Goal: Task Accomplishment & Management: Complete application form

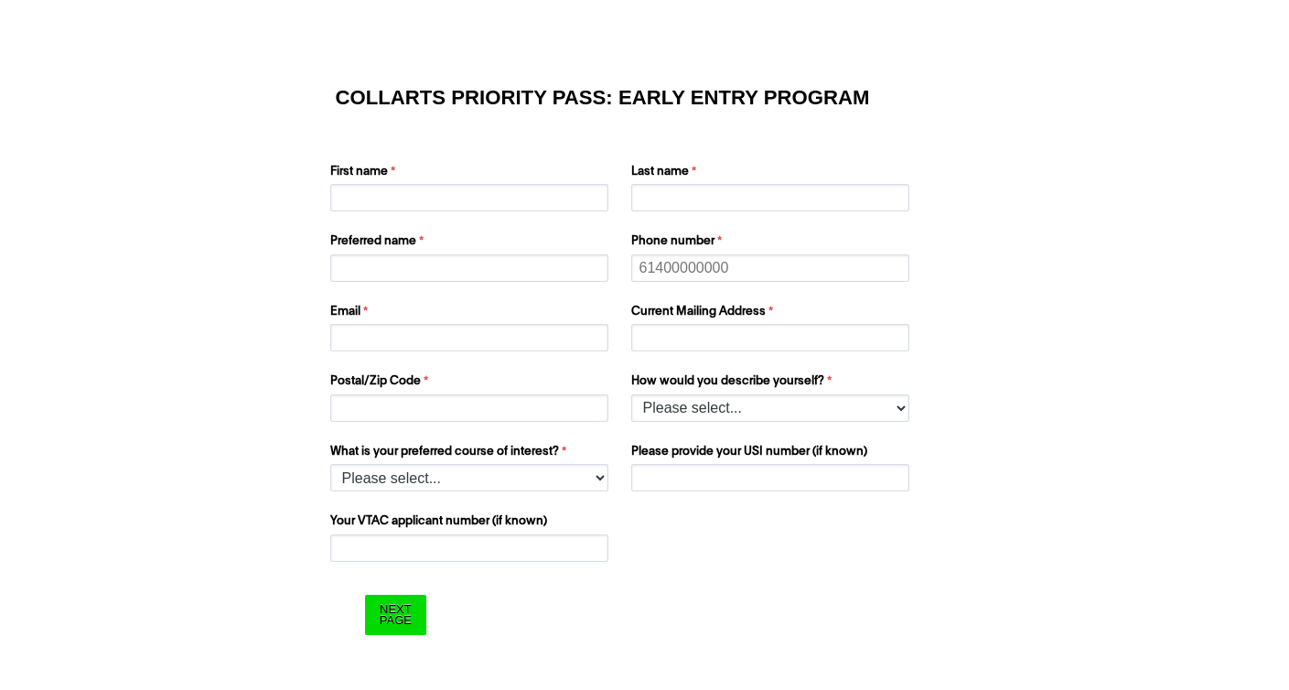
click at [443, 215] on div "First name Last name Preferred name Phone number Email Current Mailing Address …" at bounding box center [645, 285] width 644 height 280
click at [453, 206] on input "First name" at bounding box center [469, 197] width 278 height 27
click at [431, 194] on input "First name" at bounding box center [469, 197] width 278 height 27
type input "Jesel"
type input "[PERSON_NAME]"
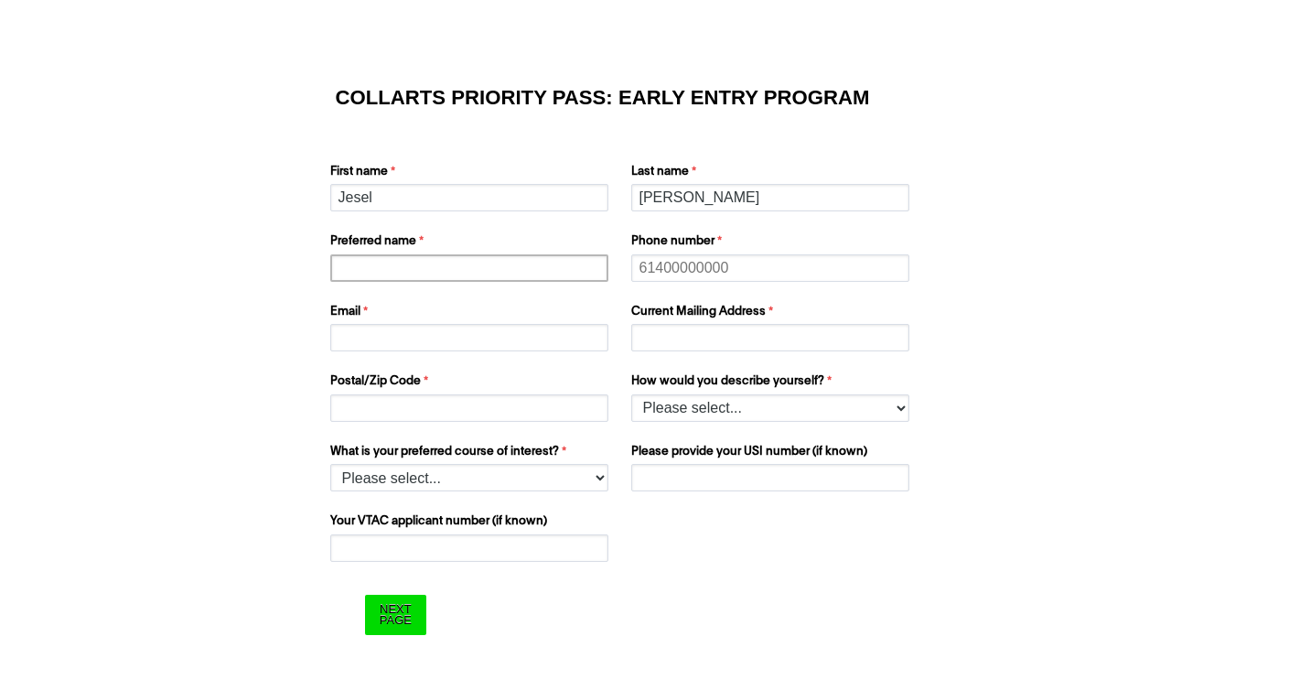
click at [396, 265] on input "Preferred name" at bounding box center [469, 267] width 278 height 27
type input "Jesel"
click at [701, 263] on input "Phone number" at bounding box center [770, 267] width 278 height 27
type input "0434832803"
type input "[STREET_ADDRESS]"
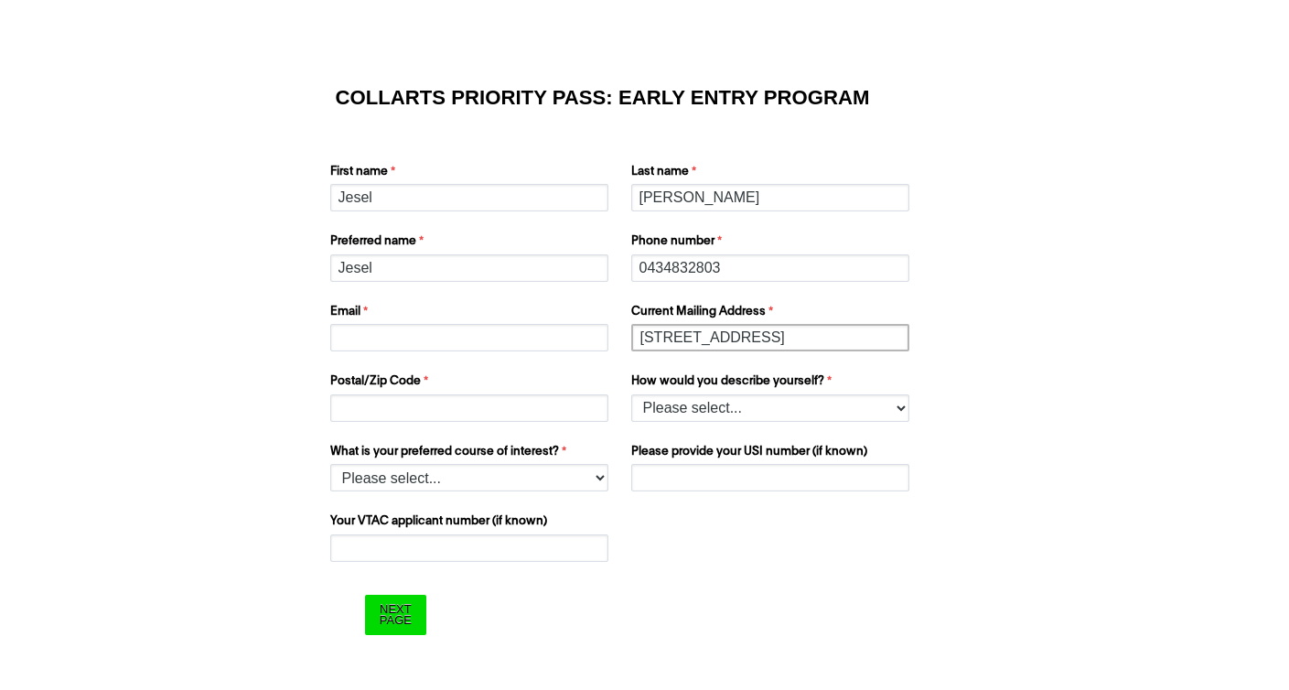
type input "3977"
click at [520, 355] on div "First name [PERSON_NAME] Last name [PERSON_NAME] Preferred name [PERSON_NAME] P…" at bounding box center [645, 285] width 644 height 280
click at [520, 341] on input "Email" at bounding box center [469, 337] width 278 height 27
type input "[EMAIL_ADDRESS][DOMAIN_NAME]"
type input "[STREET_ADDRESS]"
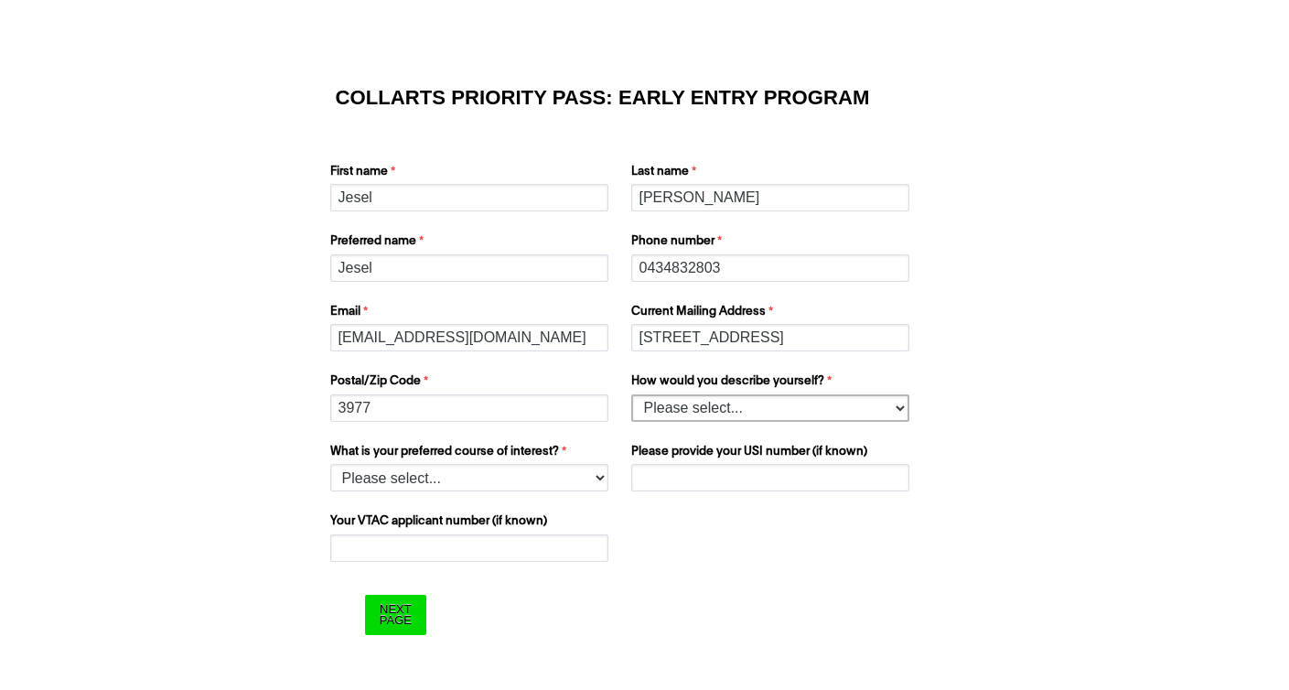
click at [661, 407] on select "Please select... I’m currently in Year 12 I've completed Year 12 and took a gap…" at bounding box center [770, 407] width 278 height 27
select select "tfa_158"
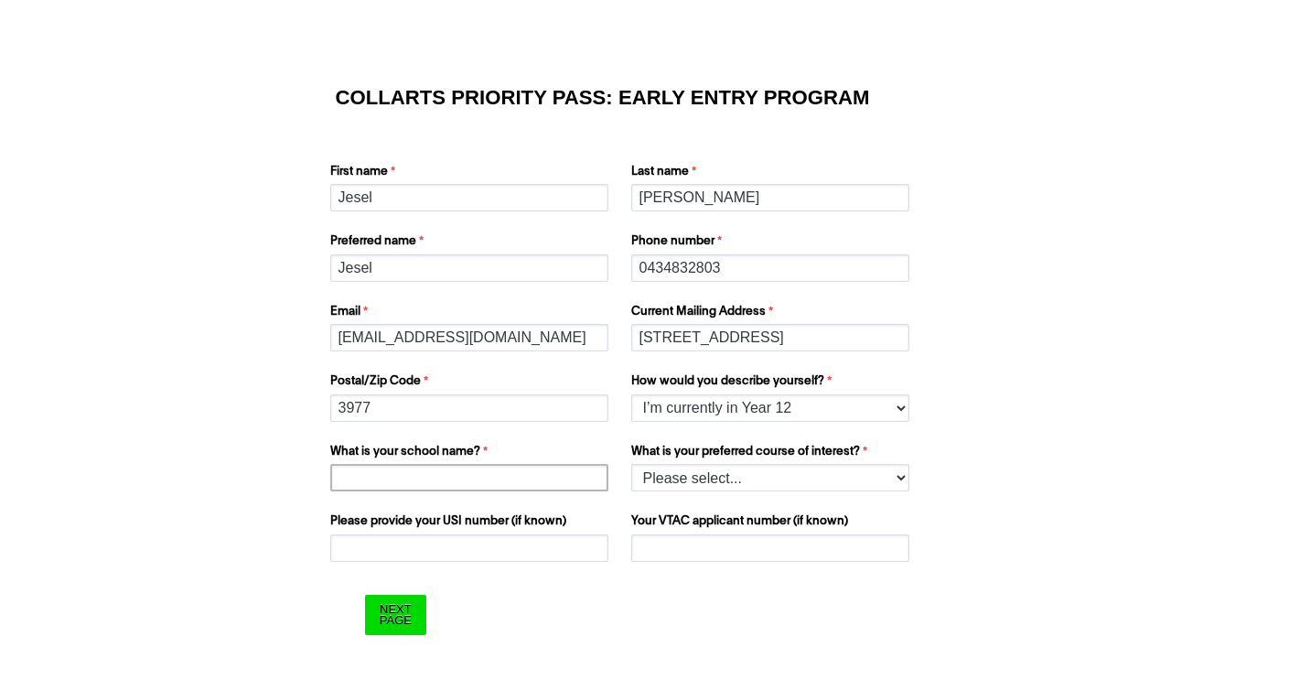
click at [487, 473] on input "What is your school name?" at bounding box center [469, 477] width 278 height 27
type input "[GEOGRAPHIC_DATA][PERSON_NAME]"
click at [675, 482] on select "Please select... 2D Animation Acting Audio Engineering Comedy Digital & Social …" at bounding box center [770, 477] width 278 height 27
select select "tfa_1222"
click at [496, 549] on input "Please provide your USI number (if known)" at bounding box center [469, 547] width 278 height 27
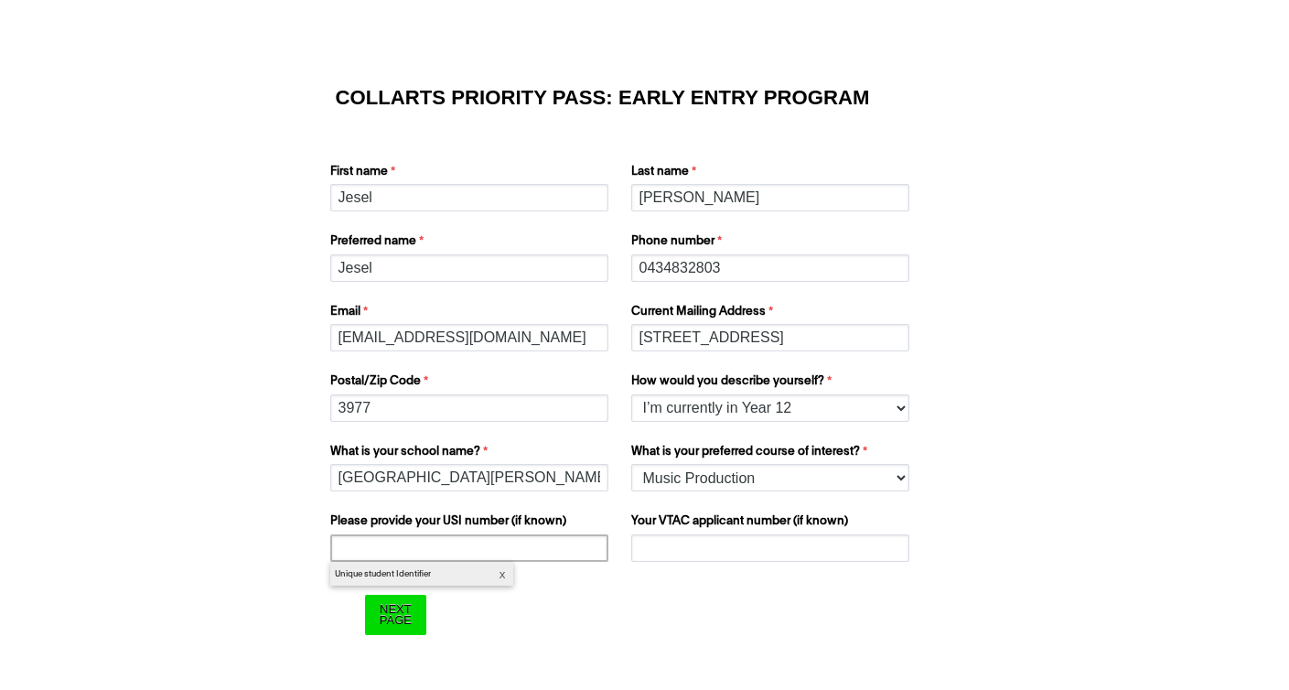
paste input "T8PWRBWTLK."
type input "T8PWRBWTLK"
click at [722, 546] on input "Your VTAC applicant number (if known)" at bounding box center [770, 547] width 278 height 27
paste input "60049423T"
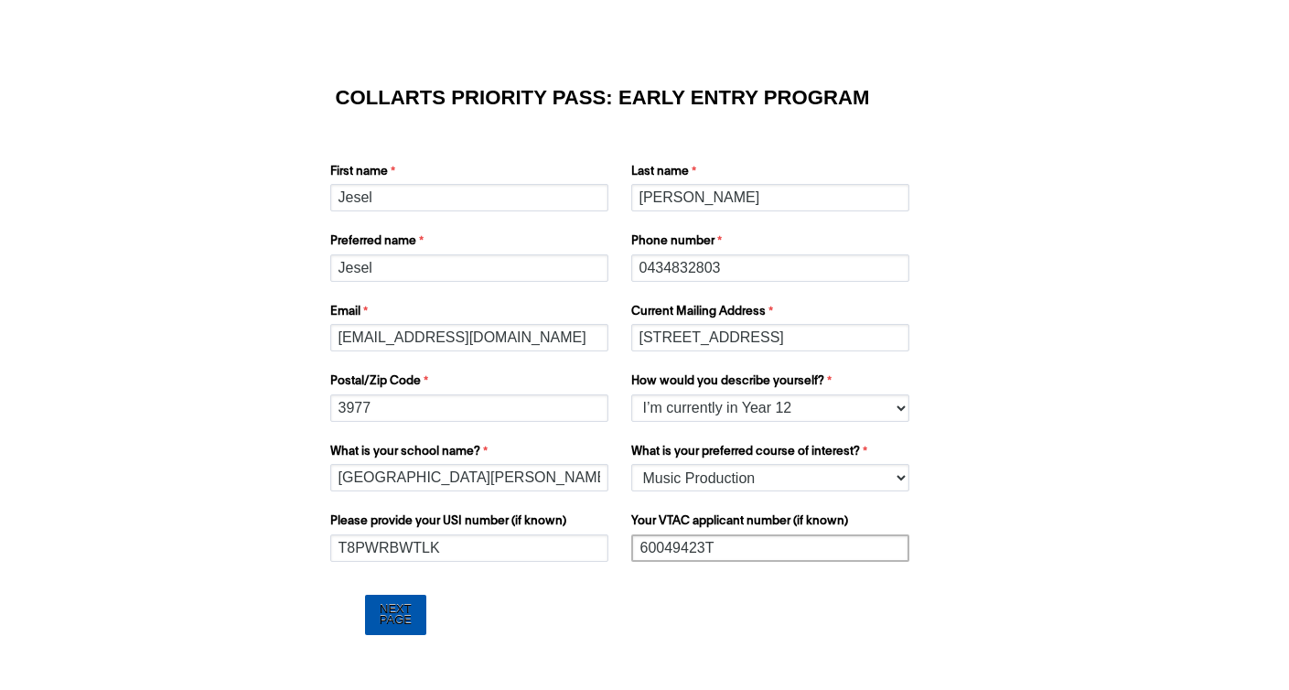
type input "60049423T"
click at [424, 604] on input "Next Page" at bounding box center [395, 614] width 61 height 39
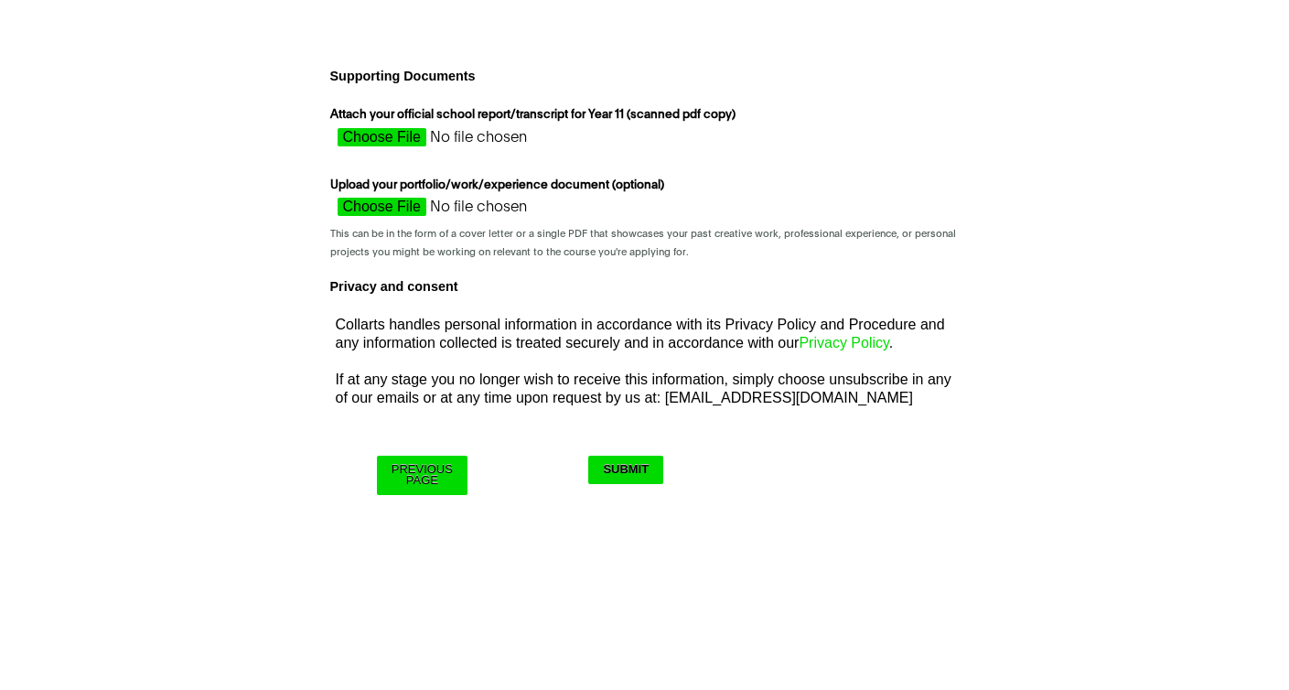
click at [467, 219] on input "Upload your portfolio/work/experience document (optional)" at bounding box center [493, 211] width 326 height 27
